Goal: Task Accomplishment & Management: Complete application form

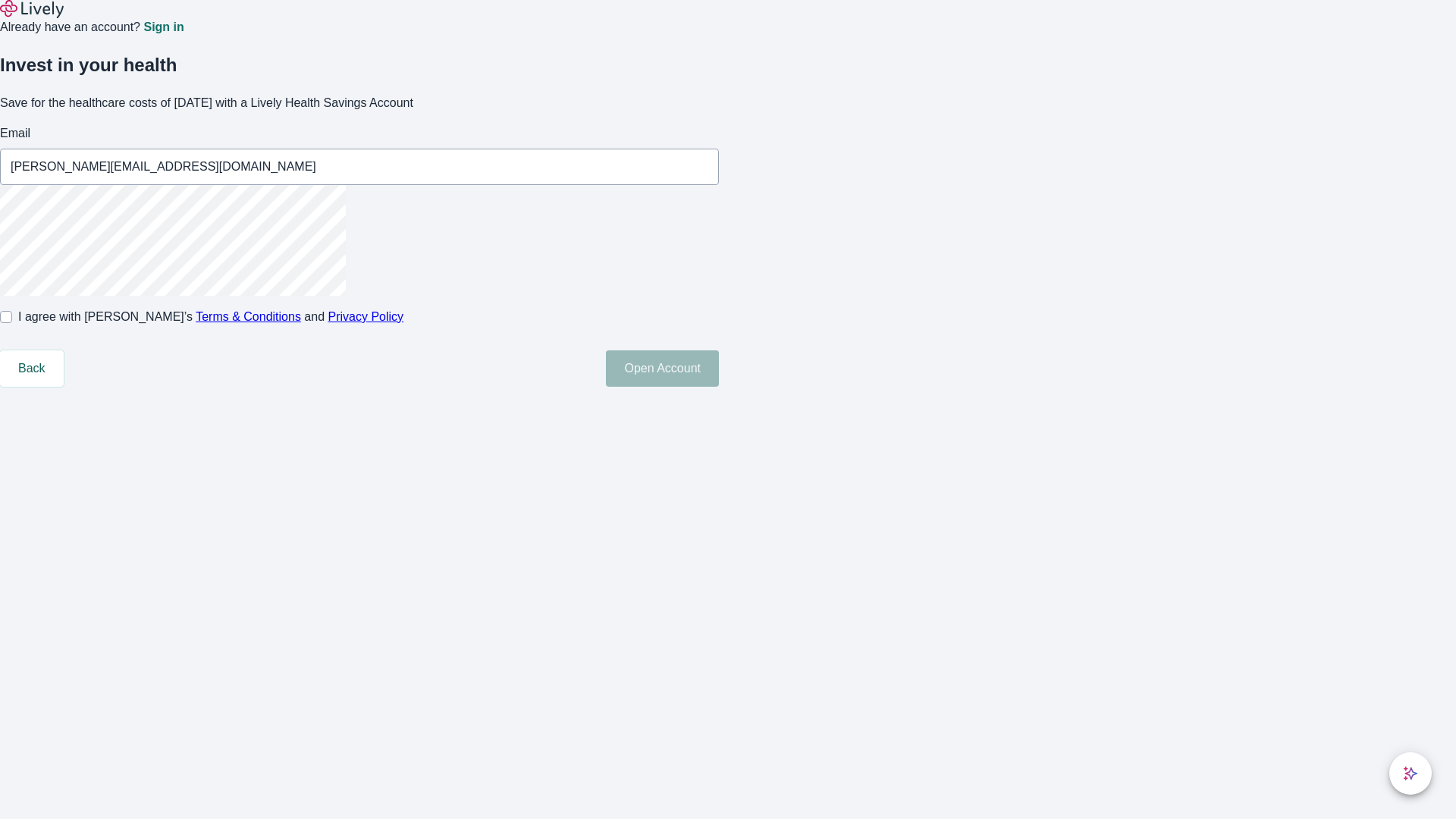
click at [12, 323] on input "I agree with Lively’s Terms & Conditions and Privacy Policy" at bounding box center [6, 317] width 12 height 12
checkbox input "true"
click at [719, 386] on button "Open Account" at bounding box center [662, 369] width 113 height 37
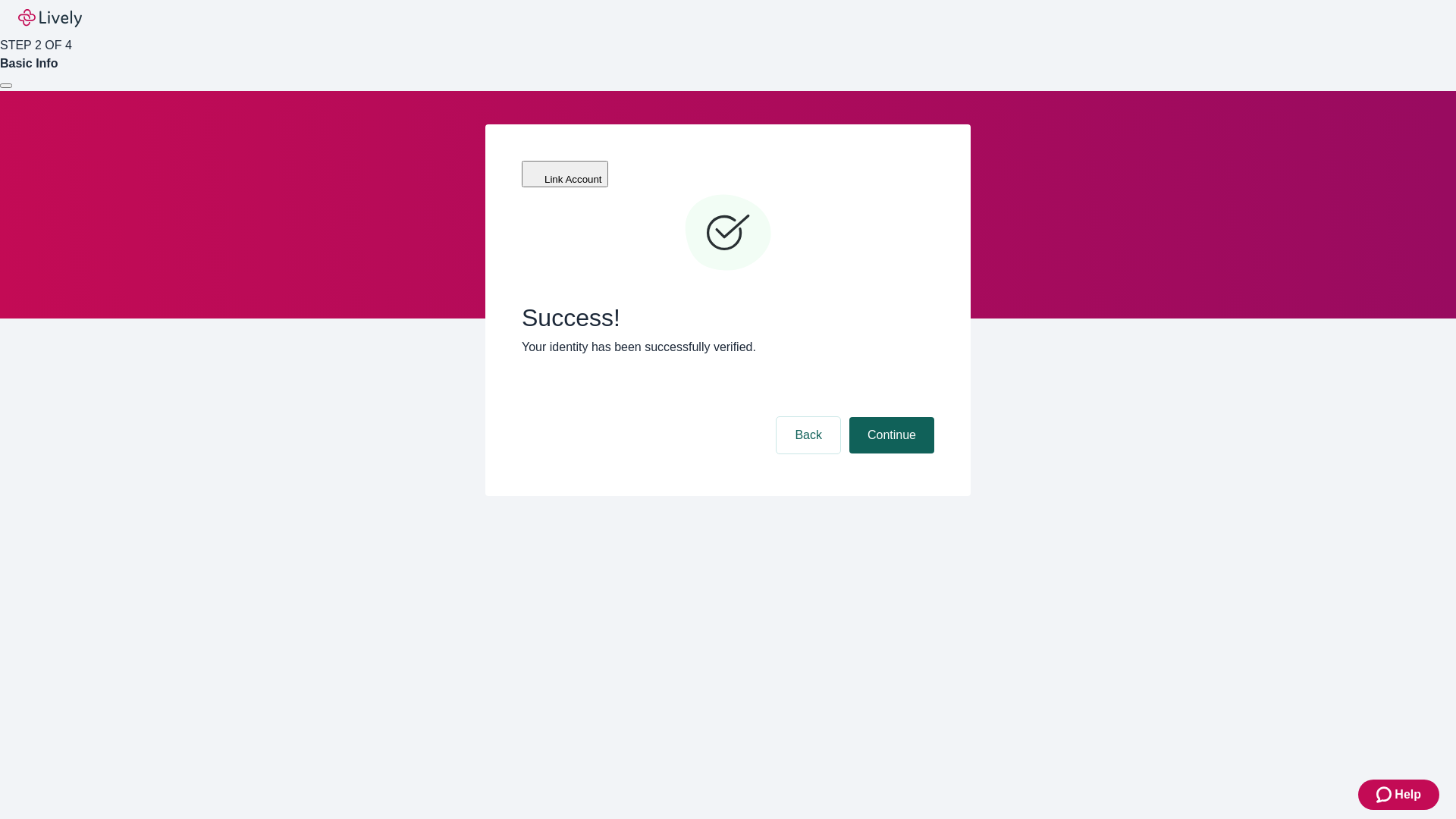
click at [890, 417] on button "Continue" at bounding box center [892, 435] width 85 height 37
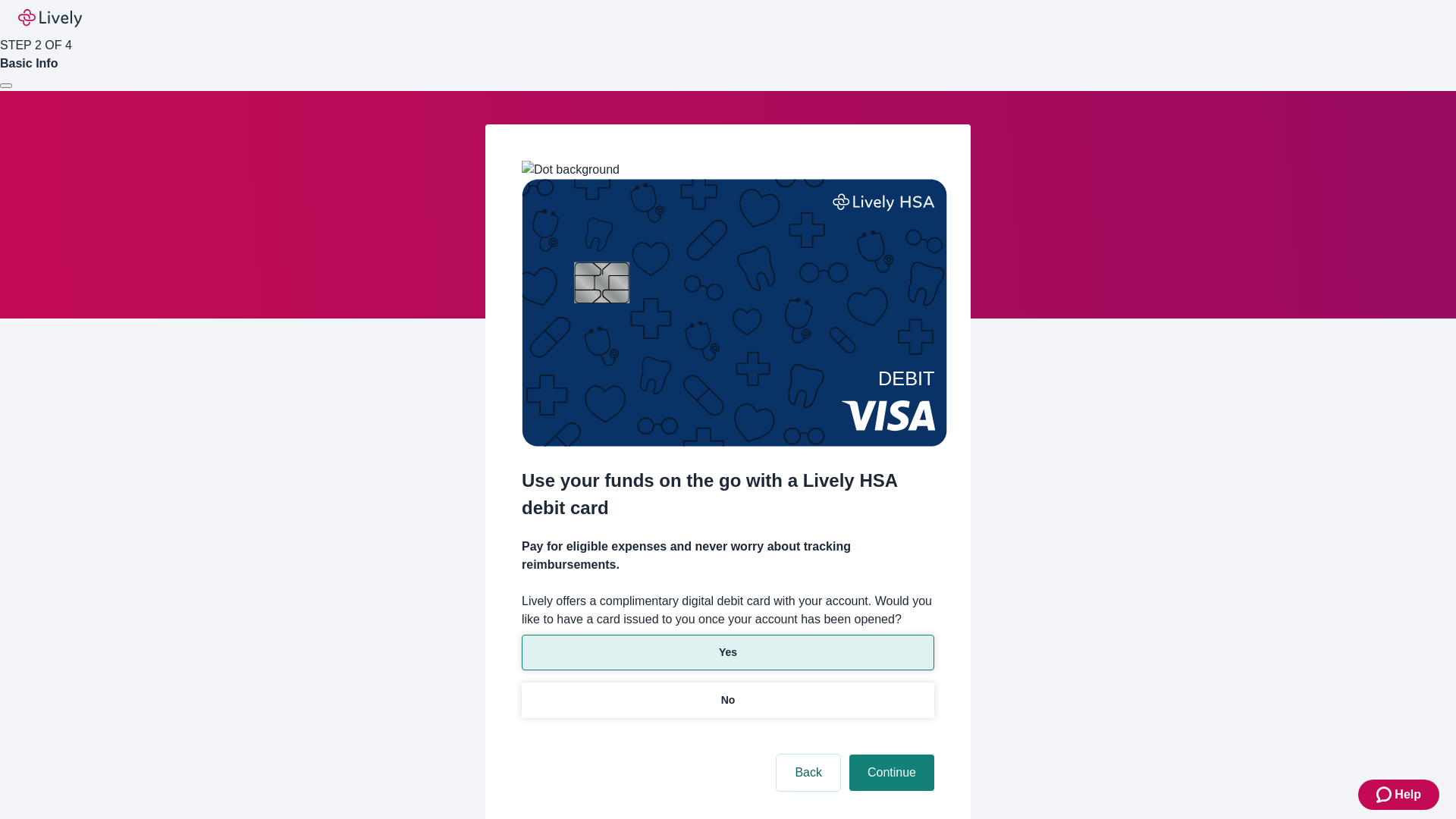
click at [727, 644] on p "Yes" at bounding box center [728, 652] width 18 height 16
click at [890, 755] on button "Continue" at bounding box center [892, 773] width 85 height 37
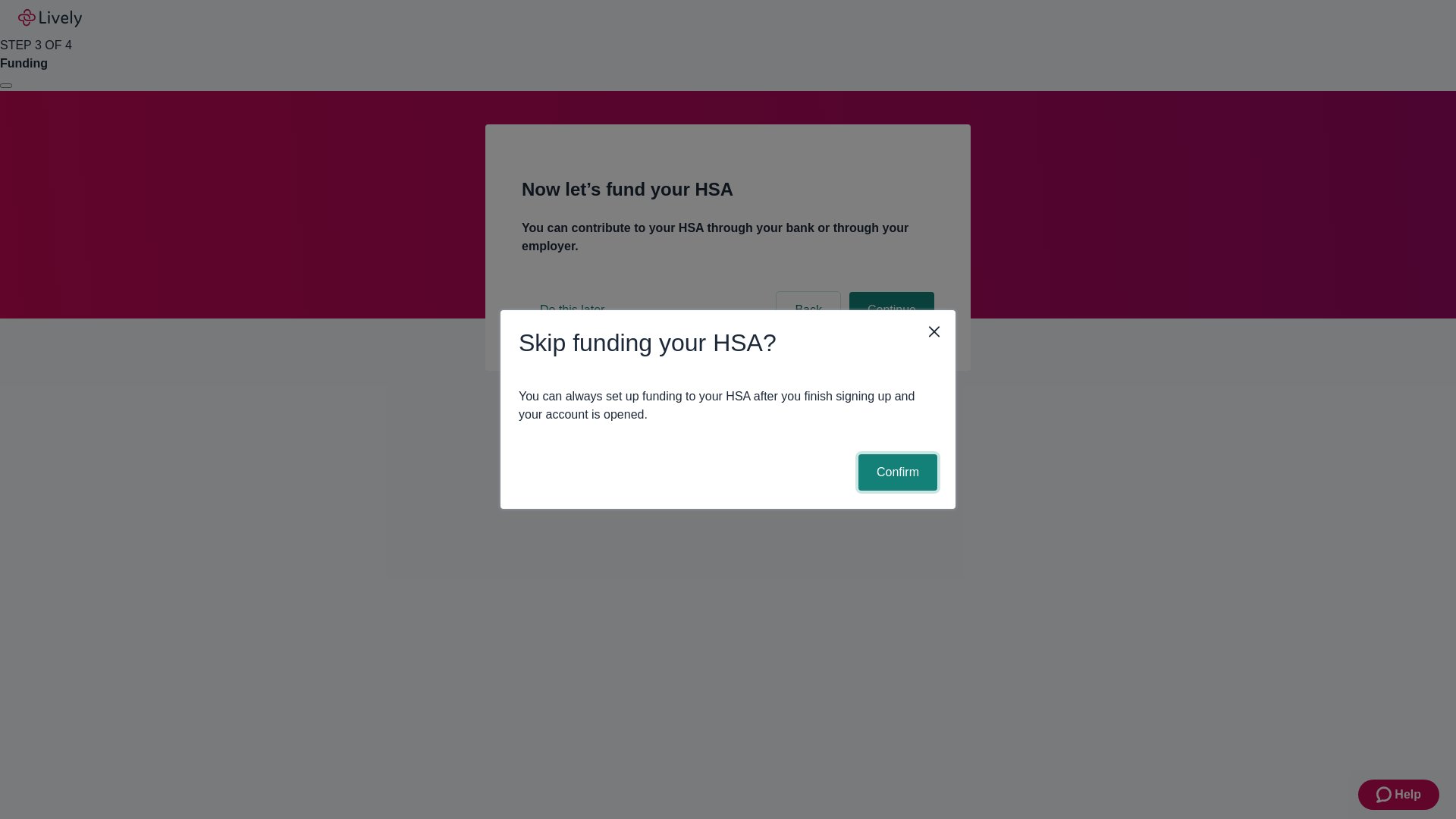
click at [896, 472] on button "Confirm" at bounding box center [898, 473] width 79 height 37
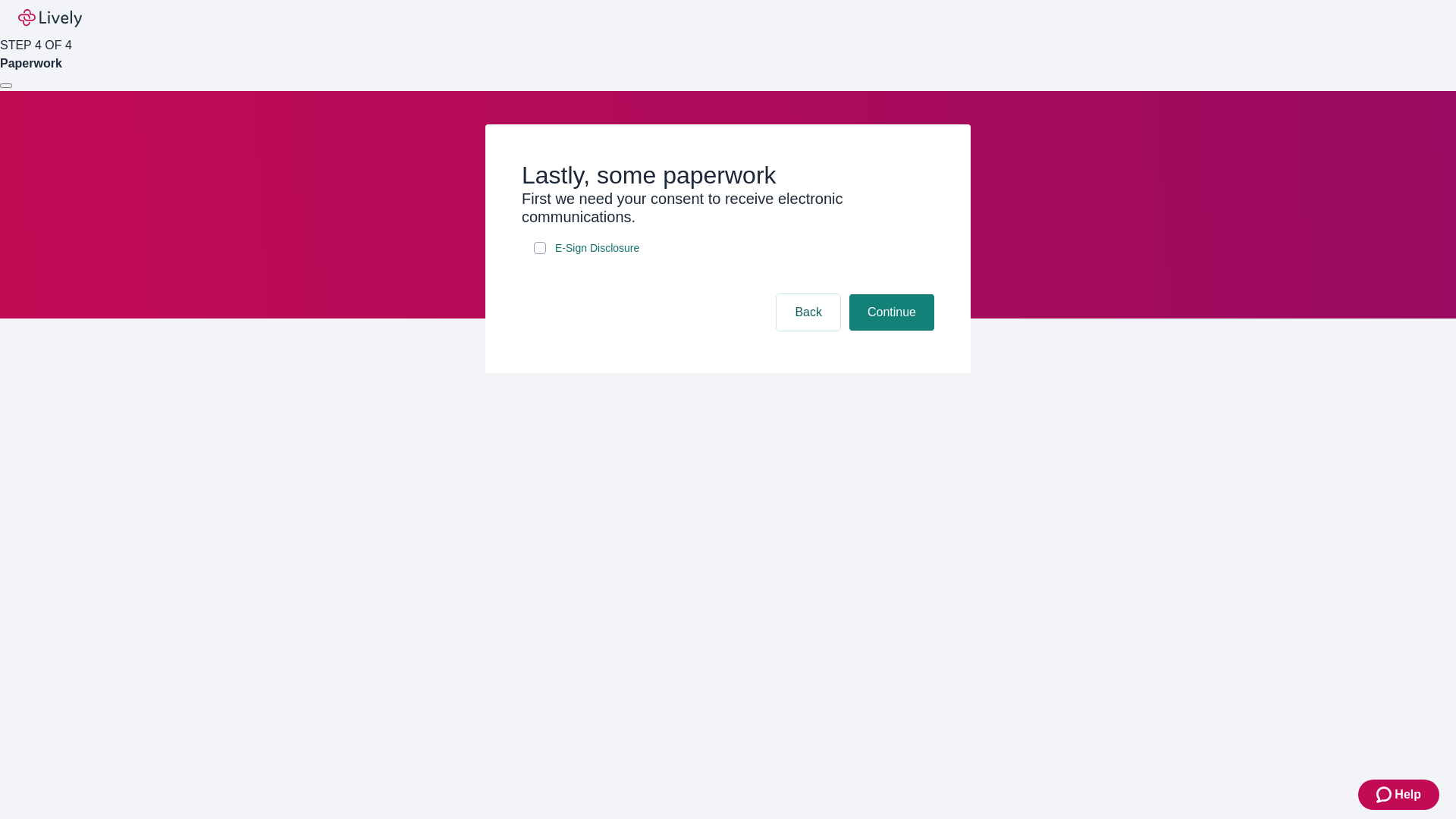
click at [540, 254] on input "E-Sign Disclosure" at bounding box center [539, 248] width 12 height 12
checkbox input "true"
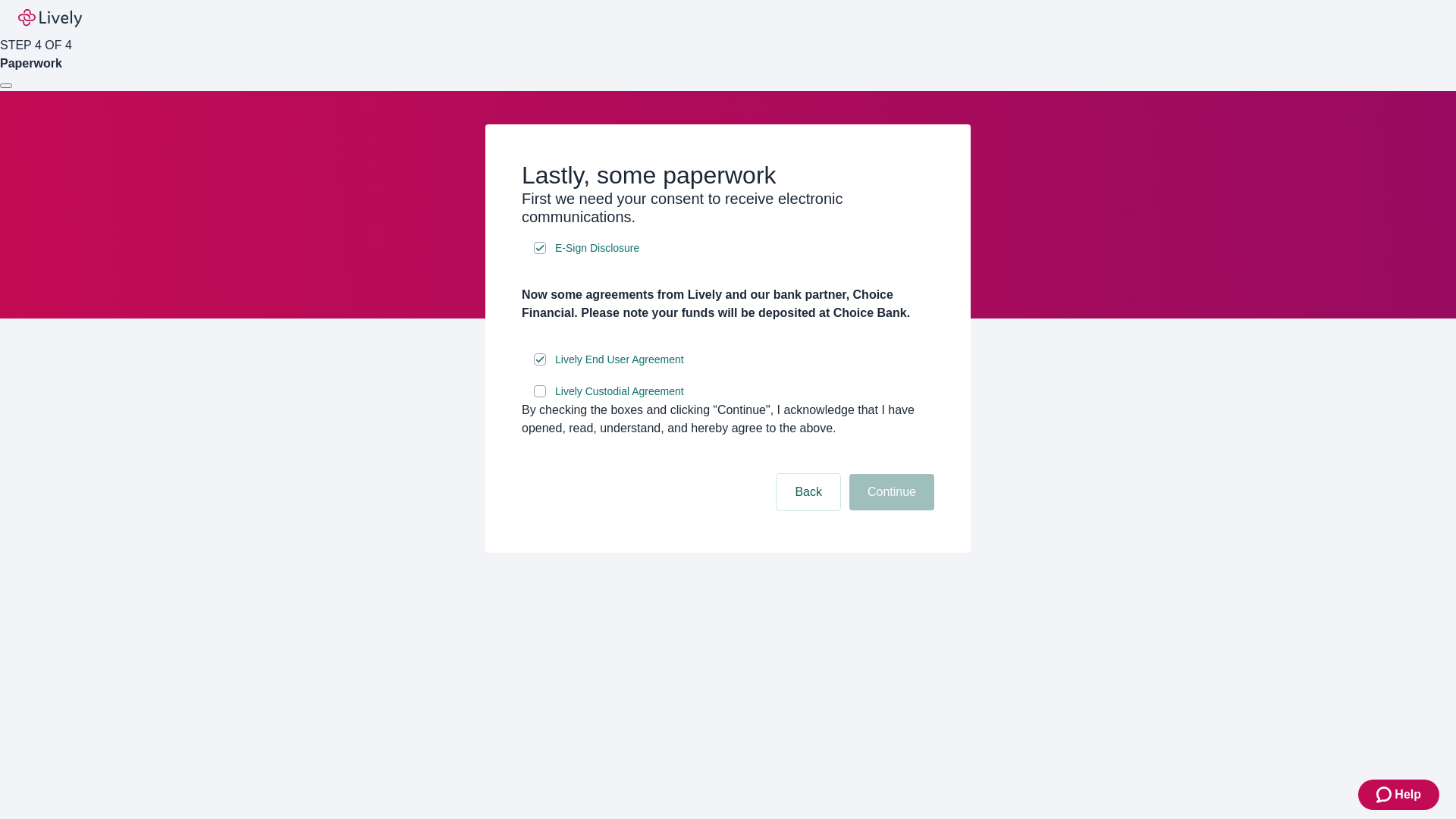
click at [540, 398] on input "Lively Custodial Agreement" at bounding box center [539, 391] width 12 height 12
checkbox input "true"
click at [890, 511] on button "Continue" at bounding box center [892, 492] width 85 height 37
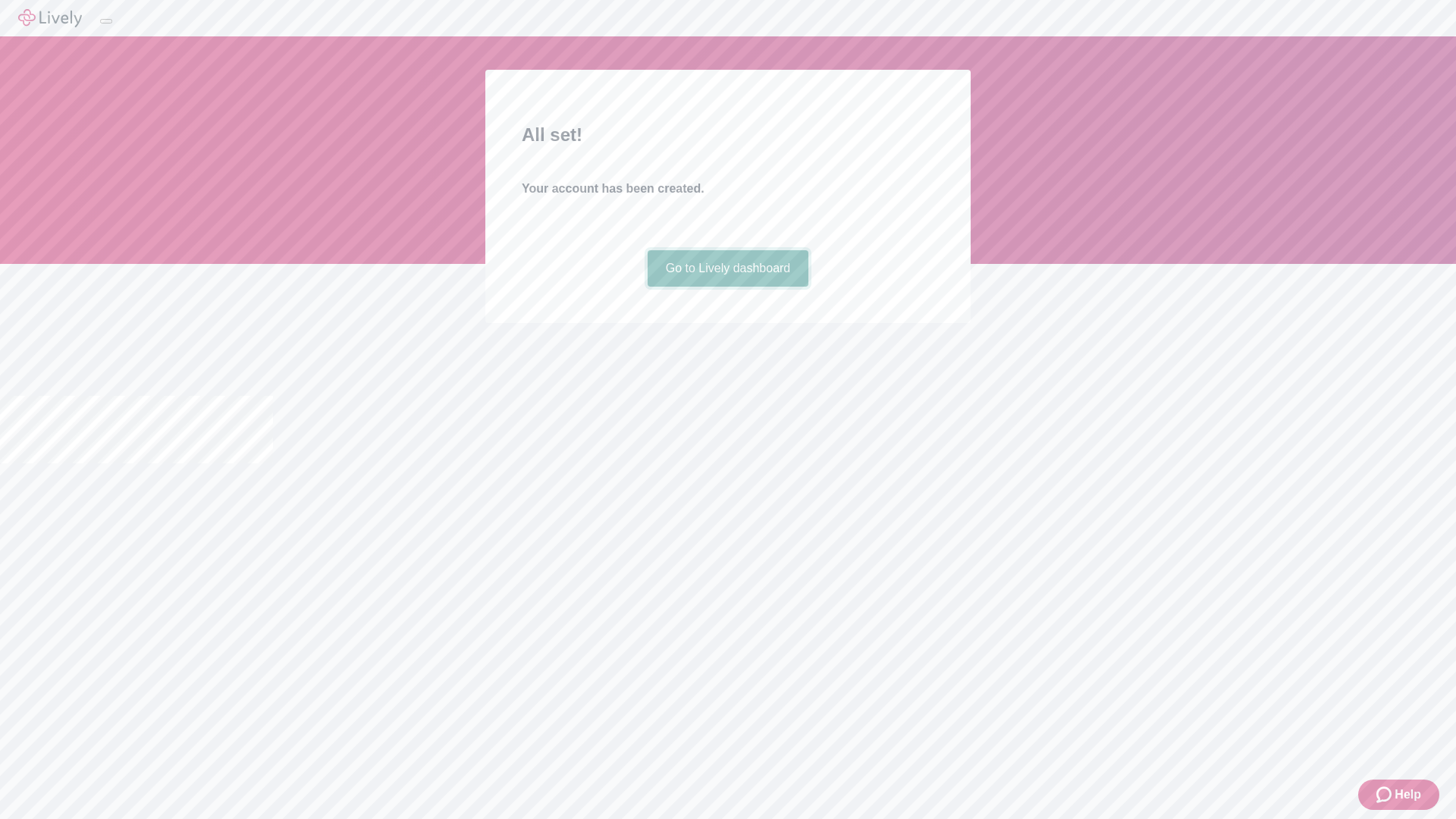
click at [727, 286] on link "Go to Lively dashboard" at bounding box center [729, 269] width 162 height 37
